Goal: Information Seeking & Learning: Learn about a topic

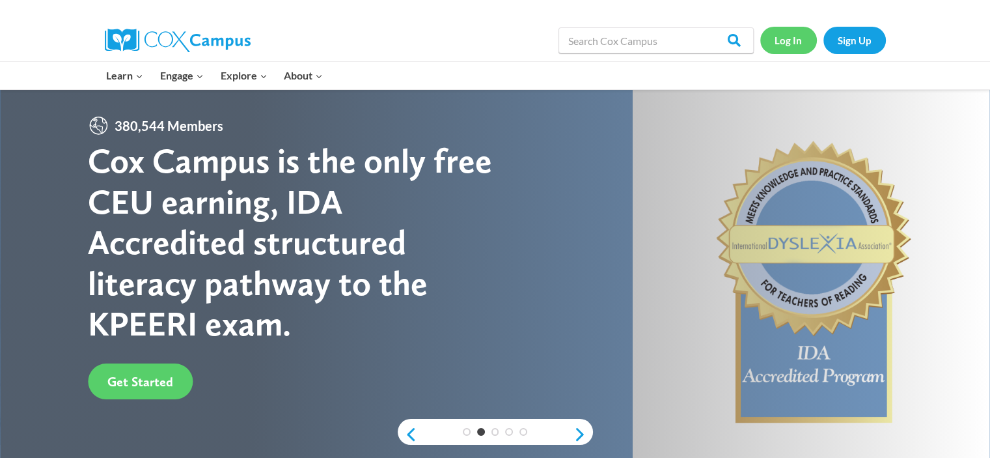
click at [792, 46] on link "Log In" at bounding box center [788, 40] width 57 height 27
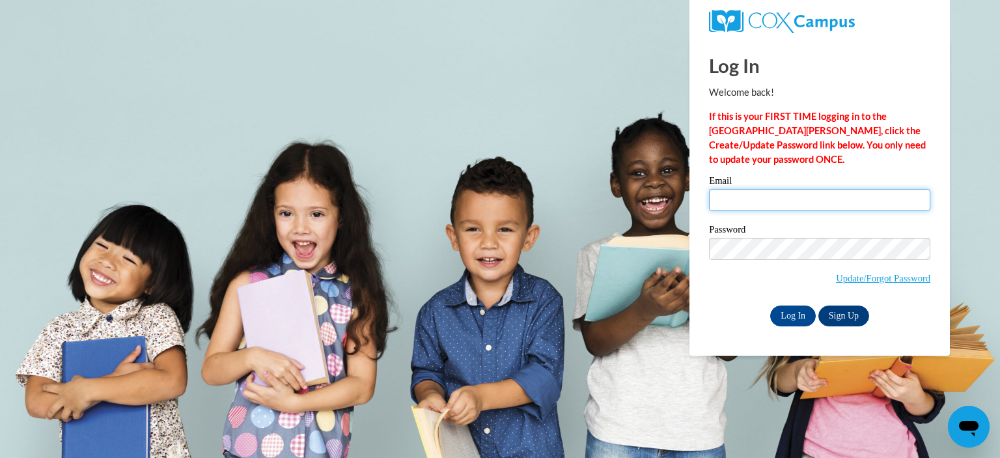
click at [786, 201] on input "Email" at bounding box center [819, 200] width 221 height 22
type input "agriggs1@bpc.edu"
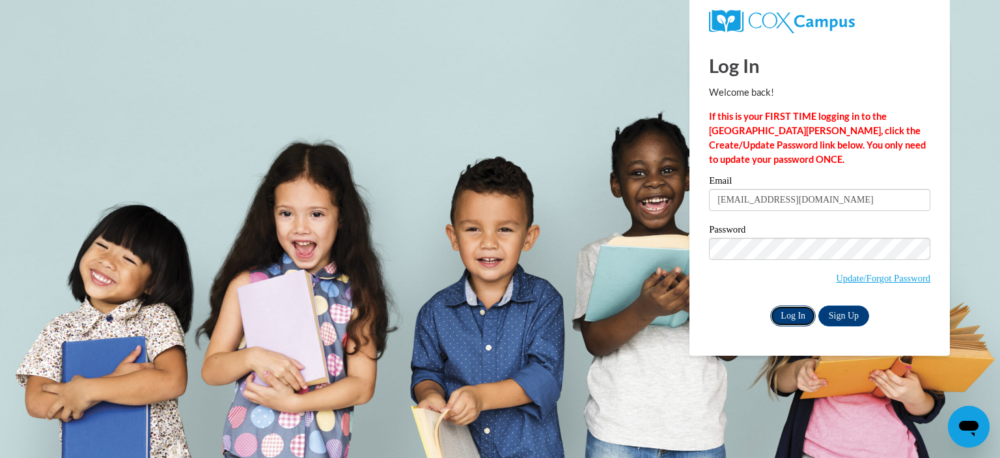
click at [795, 314] on input "Log In" at bounding box center [793, 315] width 46 height 21
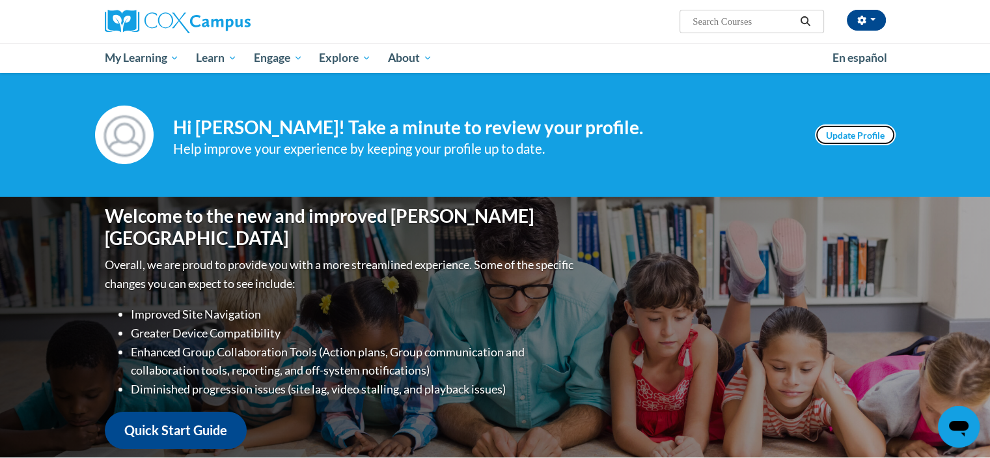
click at [836, 141] on link "Update Profile" at bounding box center [855, 134] width 81 height 21
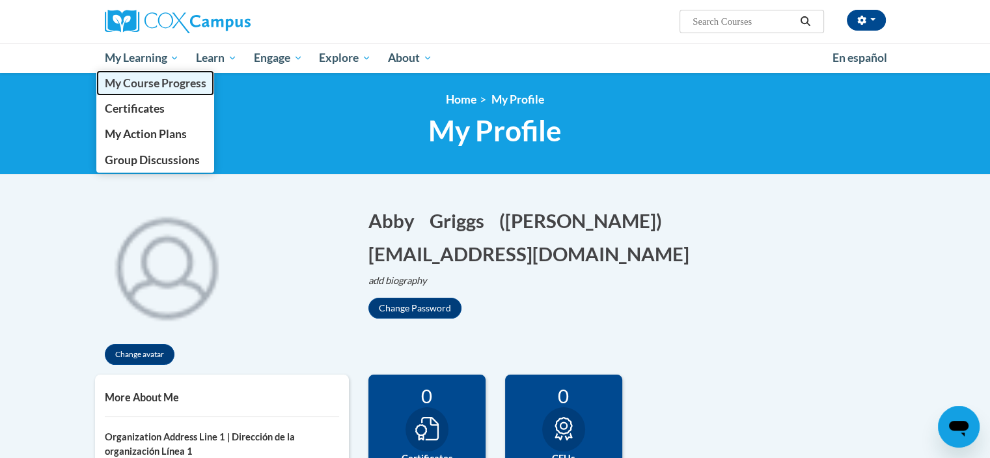
click at [150, 80] on span "My Course Progress" at bounding box center [155, 83] width 102 height 14
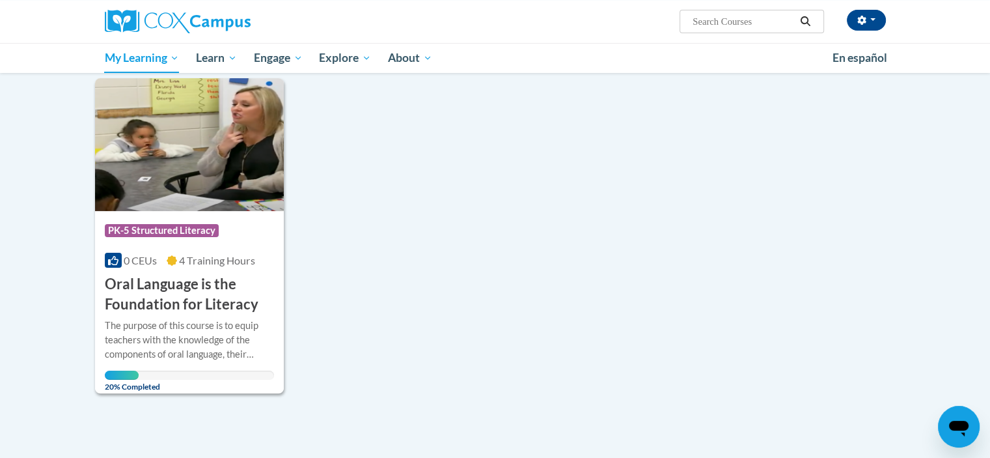
scroll to position [159, 0]
click at [205, 340] on div "The purpose of this course is to equip teachers with the knowledge of the compo…" at bounding box center [190, 339] width 170 height 43
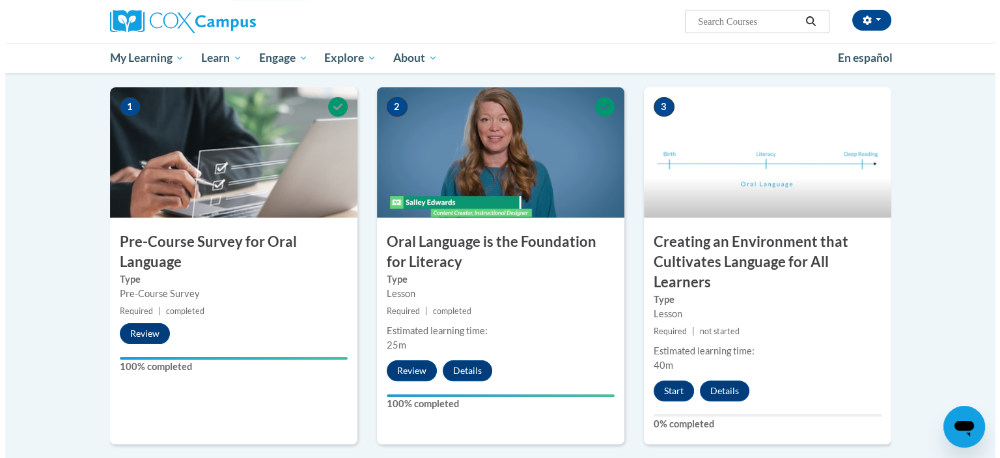
scroll to position [250, 0]
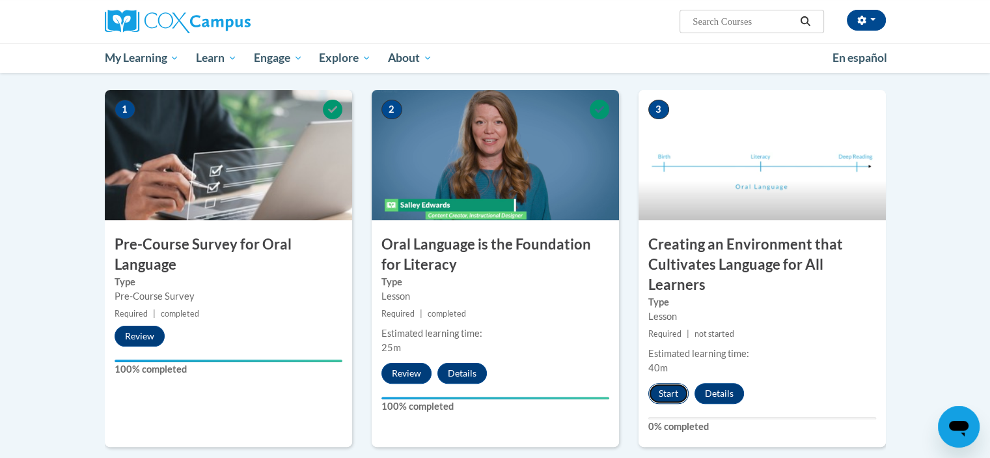
click at [678, 389] on button "Start" at bounding box center [668, 393] width 40 height 21
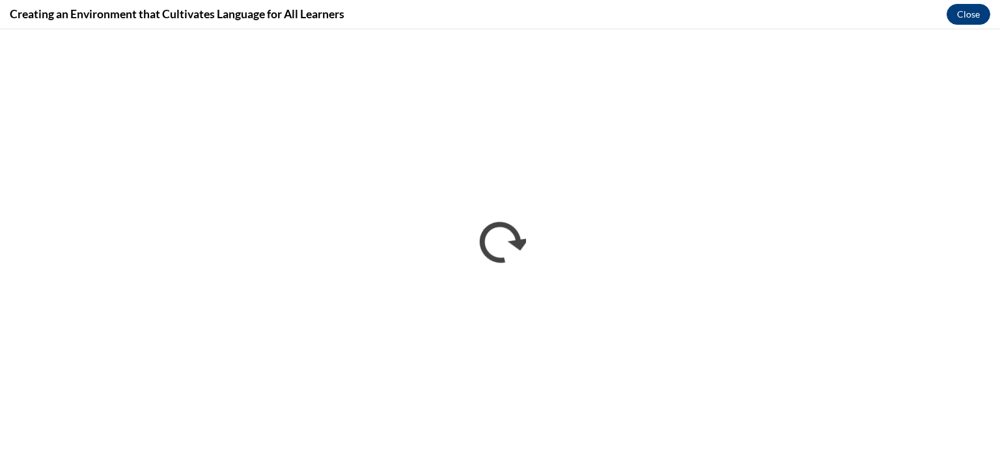
scroll to position [0, 0]
